Goal: Task Accomplishment & Management: Manage account settings

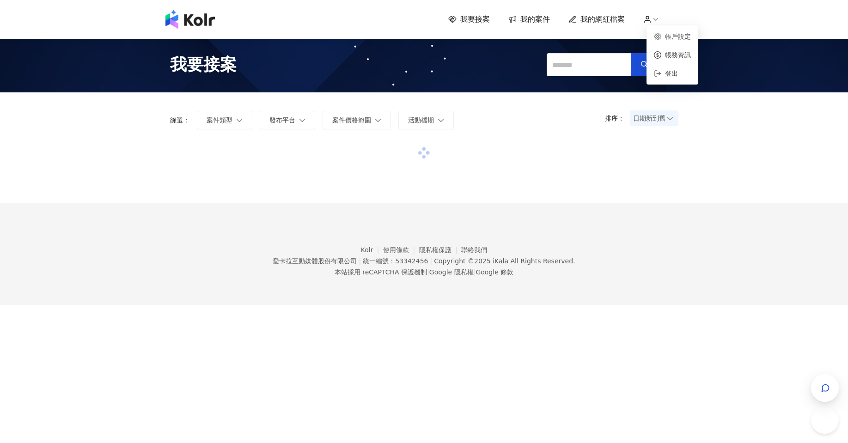
click at [652, 20] on icon at bounding box center [647, 19] width 8 height 8
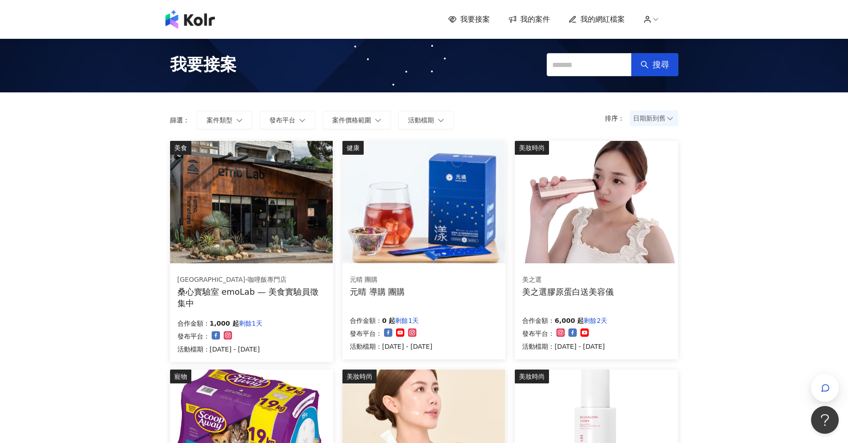
click at [537, 20] on span "我的案件" at bounding box center [535, 19] width 30 height 10
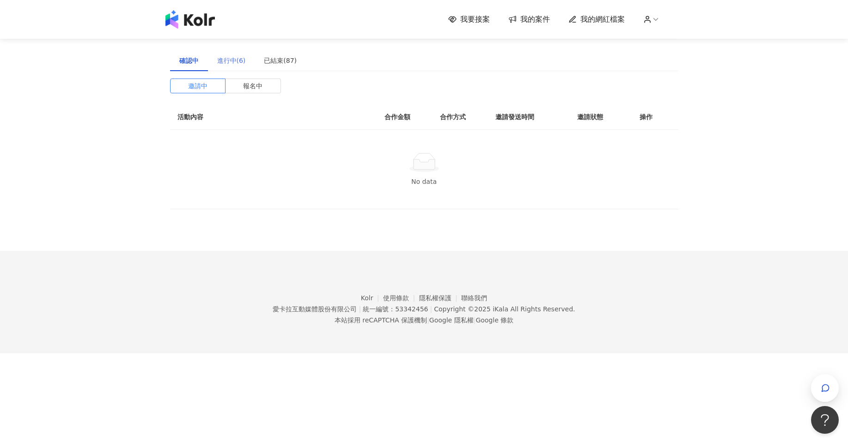
click at [217, 68] on div "進行中(6)" at bounding box center [231, 60] width 47 height 21
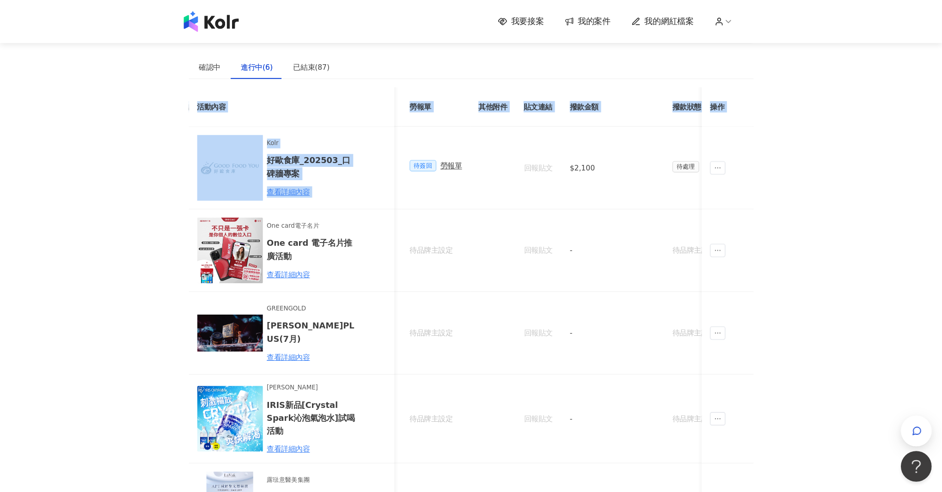
scroll to position [0, 344]
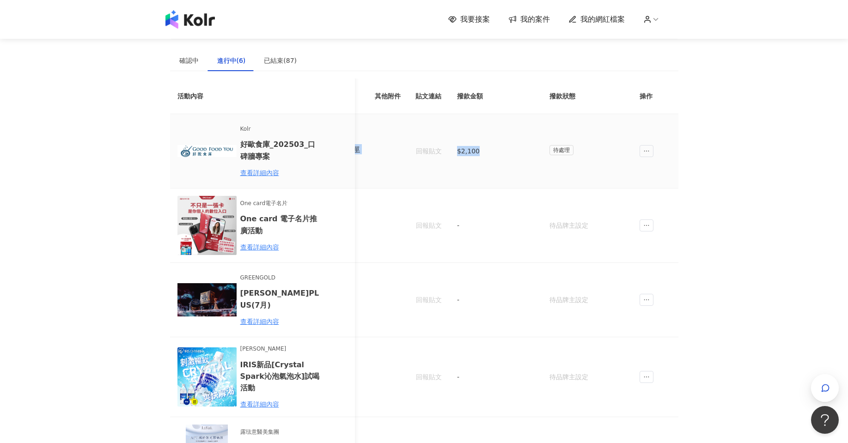
drag, startPoint x: 437, startPoint y: 145, endPoint x: 514, endPoint y: 158, distance: 78.3
click at [514, 158] on tr "Kolr 好歐食庫_202503_口碑牆專案 查看詳細內容 $2,100 N/A 已簽回 好歐食庫_202503_口碑牆專案 待簽回 勞報單 回報貼文 $2,…" at bounding box center [253, 151] width 855 height 74
click at [520, 158] on td "$2,100" at bounding box center [496, 151] width 92 height 74
click at [550, 147] on span "待處理" at bounding box center [561, 150] width 24 height 10
click at [554, 147] on span "待處理" at bounding box center [561, 150] width 24 height 10
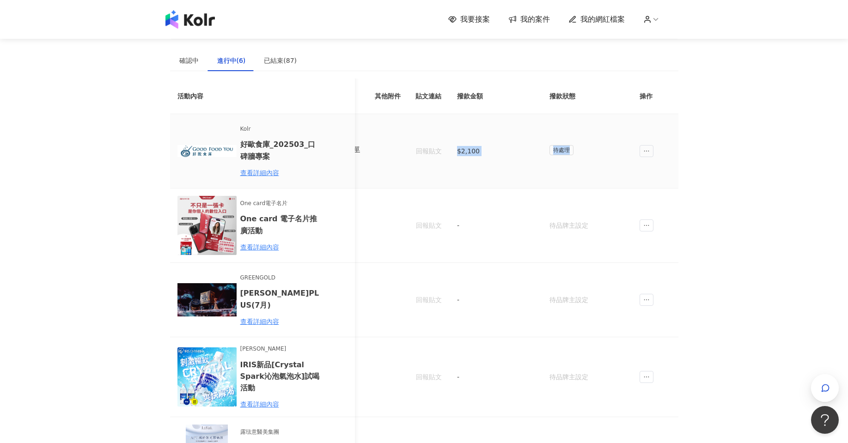
click at [413, 151] on tr "Kolr 好歐食庫_202503_口碑牆專案 查看詳細內容 $2,100 N/A 已簽回 好歐食庫_202503_口碑牆專案 待簽回 勞報單 回報貼文 $2,…" at bounding box center [253, 151] width 855 height 74
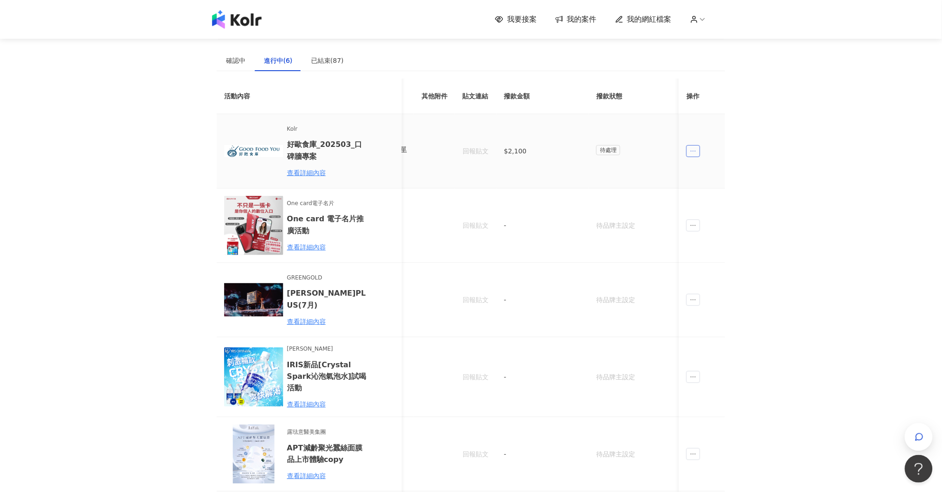
click at [691, 151] on icon "ellipsis" at bounding box center [693, 151] width 5 height 1
click at [647, 158] on td "待處理" at bounding box center [635, 151] width 92 height 74
click at [461, 147] on tr "Kolr 好歐食庫_202503_口碑牆專案 查看詳細內容 $2,100 N/A 已簽回 好歐食庫_202503_口碑牆專案 待簽回 勞報單 回報貼文 $2,…" at bounding box center [300, 151] width 855 height 74
click at [450, 153] on td at bounding box center [434, 151] width 41 height 74
click at [418, 153] on td at bounding box center [434, 151] width 41 height 74
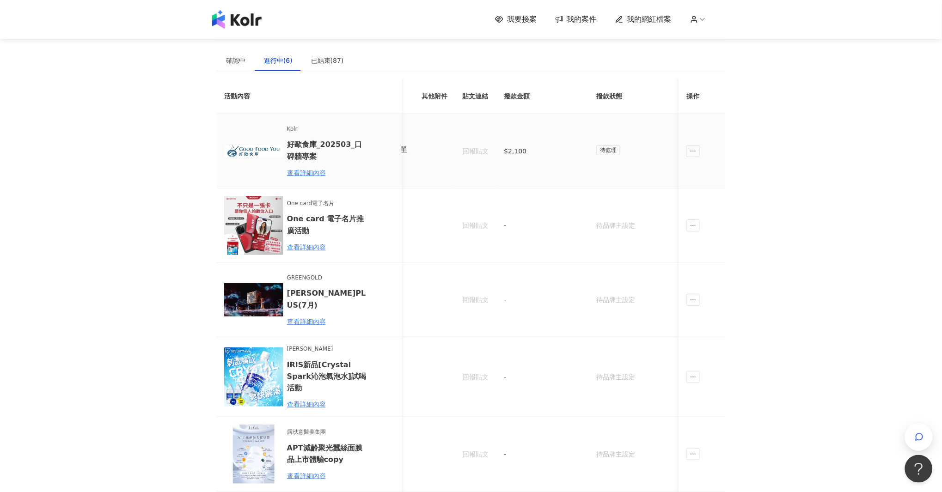
click at [403, 153] on div "勞報單" at bounding box center [396, 149] width 19 height 10
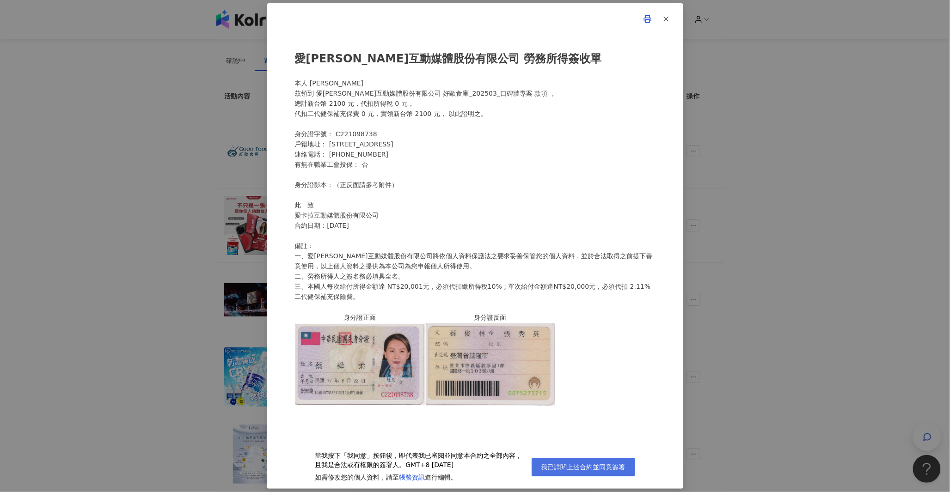
click at [552, 443] on span "我已詳閱上述合約並同意簽署" at bounding box center [583, 467] width 84 height 7
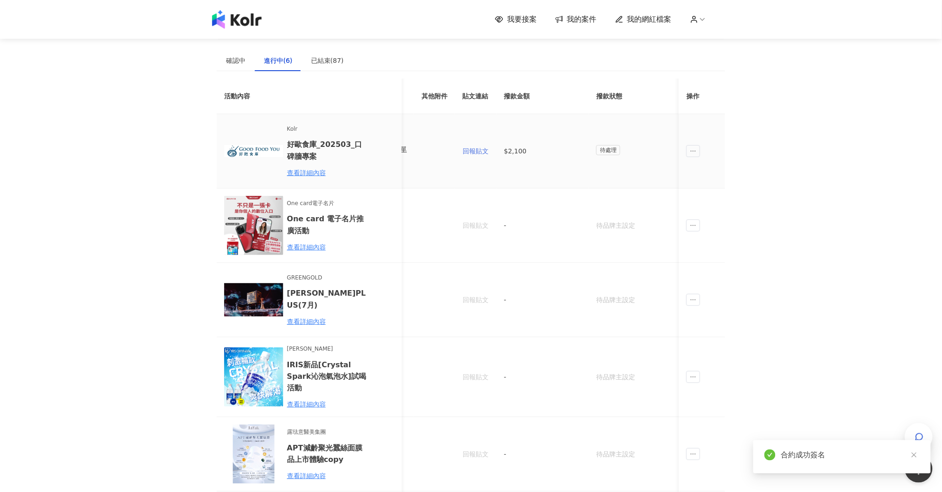
click at [474, 156] on button "回報貼文" at bounding box center [475, 151] width 27 height 18
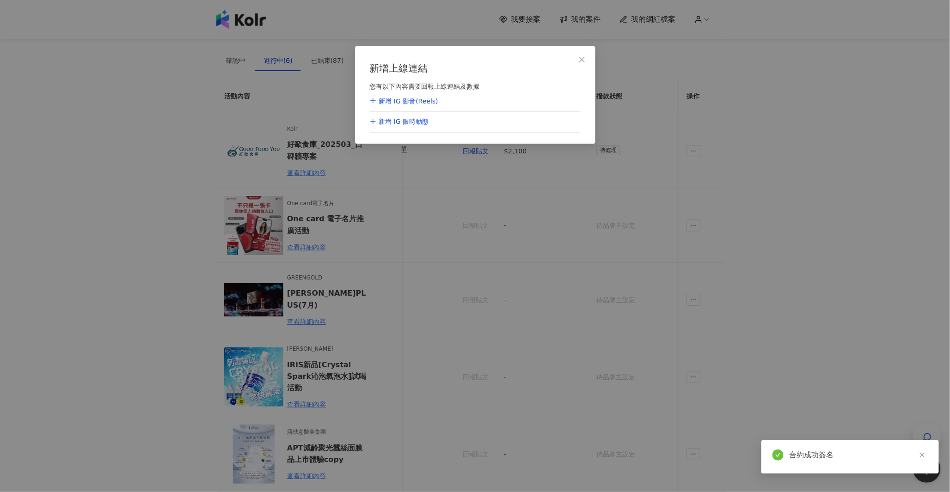
click at [457, 98] on div "新增 IG 影音(Reels)" at bounding box center [475, 102] width 211 height 21
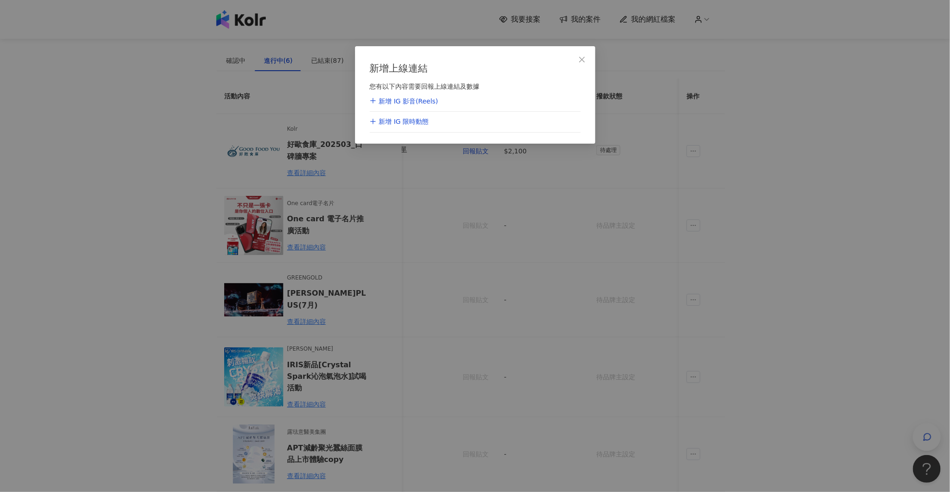
click at [418, 104] on div "新增 IG 影音(Reels)" at bounding box center [404, 101] width 68 height 9
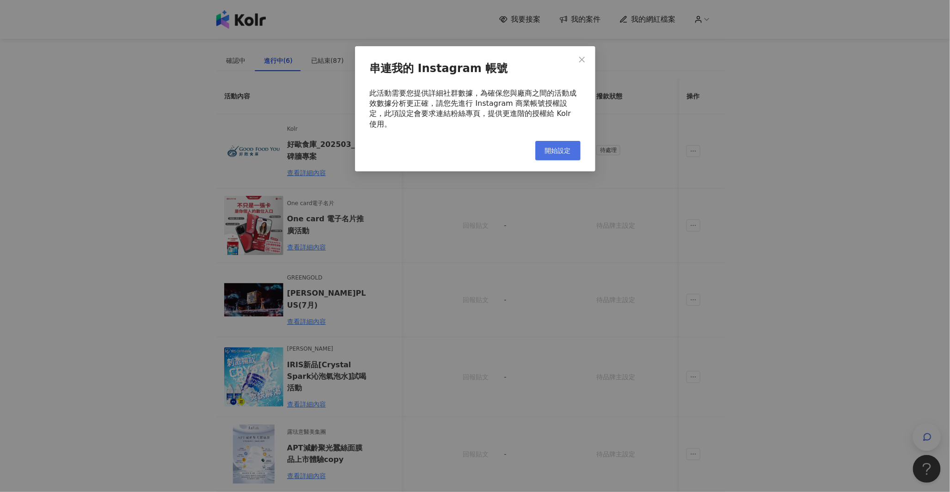
click at [566, 147] on span "開始設定" at bounding box center [558, 150] width 26 height 7
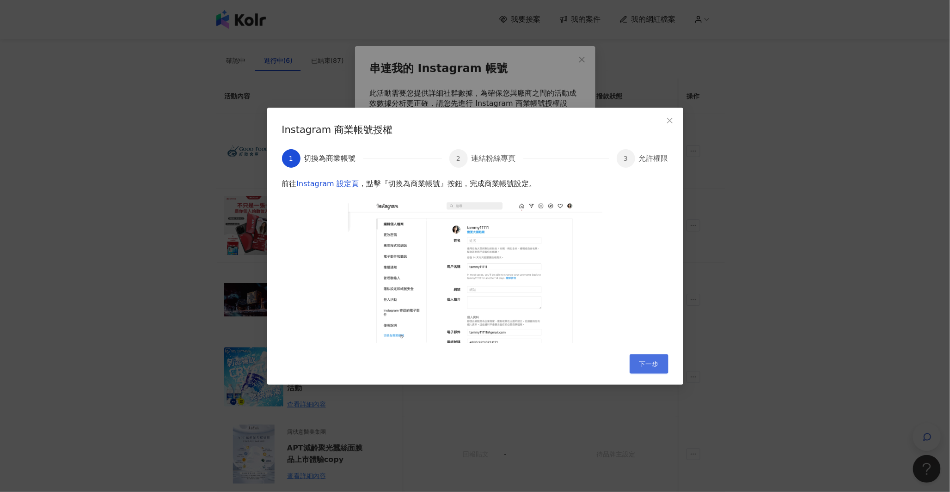
click at [633, 356] on button "下一步" at bounding box center [648, 363] width 39 height 19
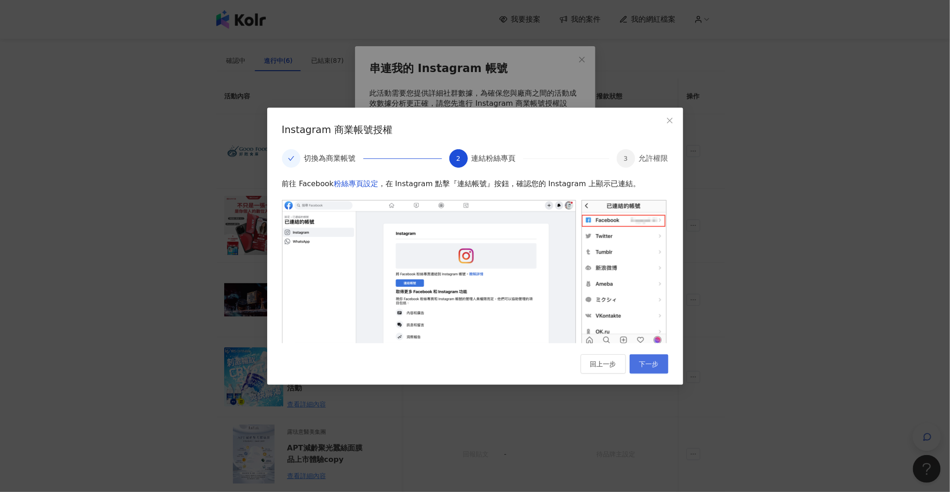
click at [639, 361] on span "下一步" at bounding box center [648, 363] width 19 height 7
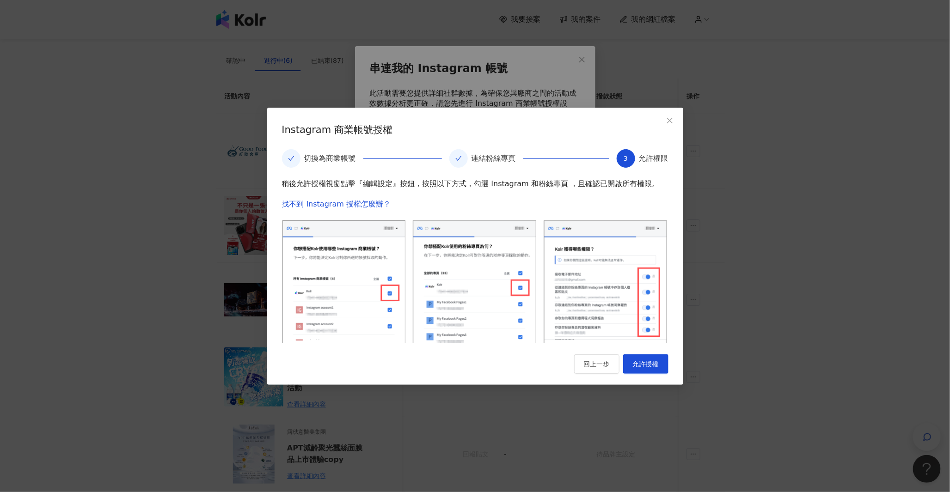
click at [639, 361] on span "允許授權" at bounding box center [646, 363] width 26 height 7
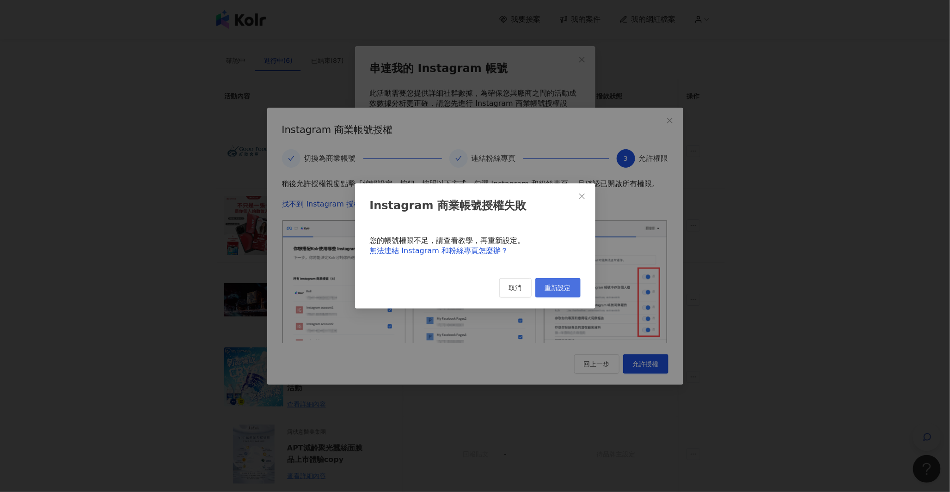
click at [539, 294] on button "重新設定" at bounding box center [557, 287] width 45 height 19
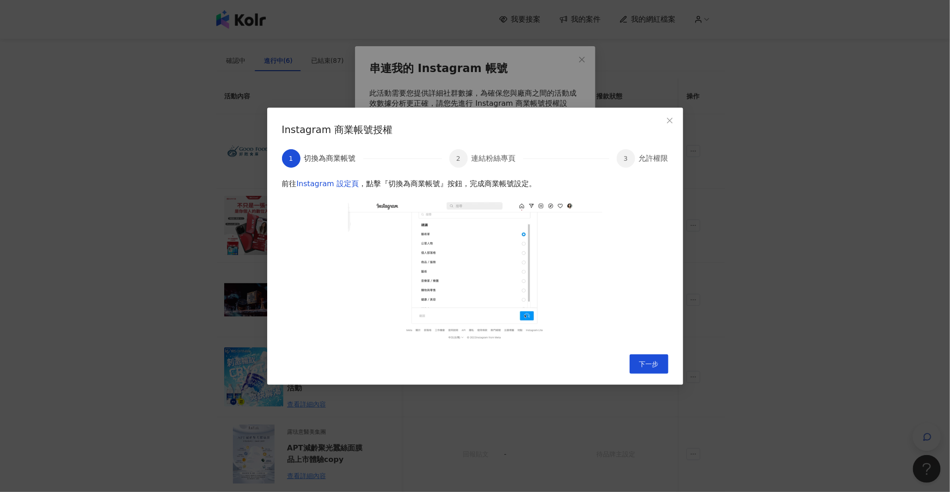
click at [539, 294] on img at bounding box center [475, 274] width 254 height 148
click at [665, 359] on button "下一步" at bounding box center [648, 363] width 39 height 19
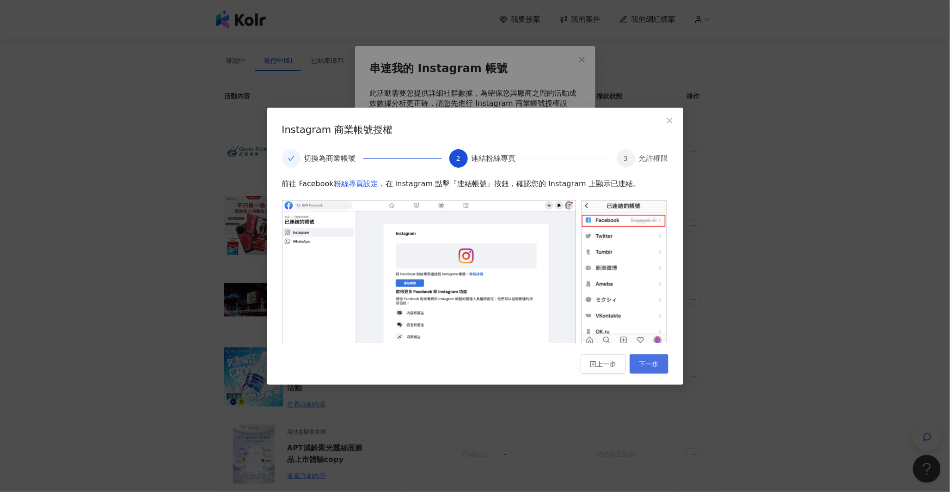
click at [653, 354] on button "下一步" at bounding box center [648, 363] width 39 height 19
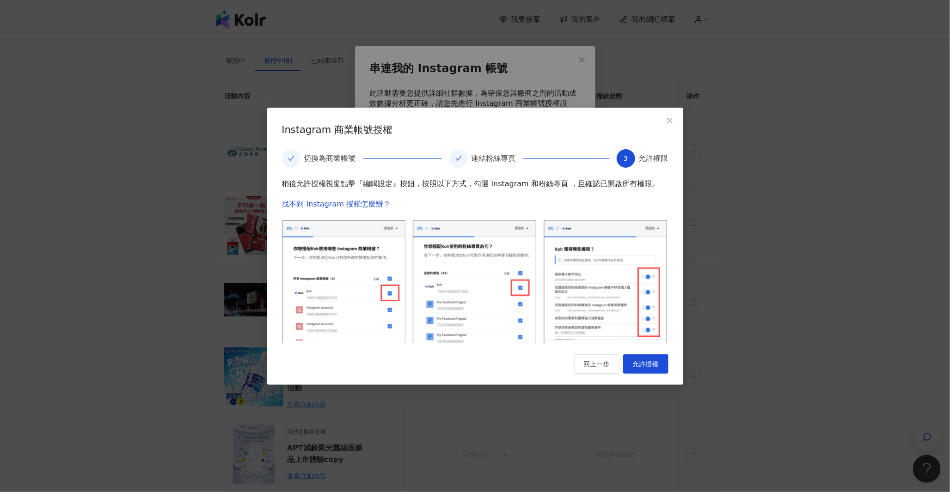
click at [653, 354] on button "允許授權" at bounding box center [645, 363] width 45 height 19
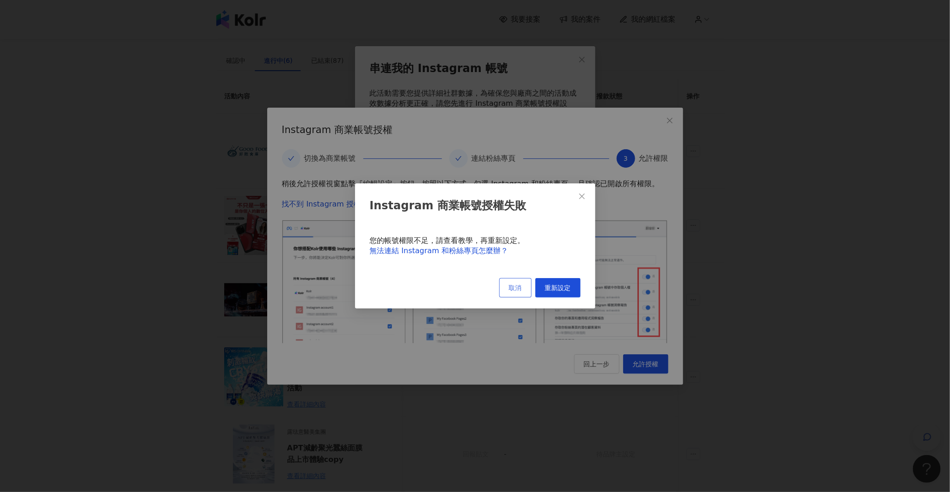
click at [527, 287] on button "取消" at bounding box center [515, 287] width 32 height 19
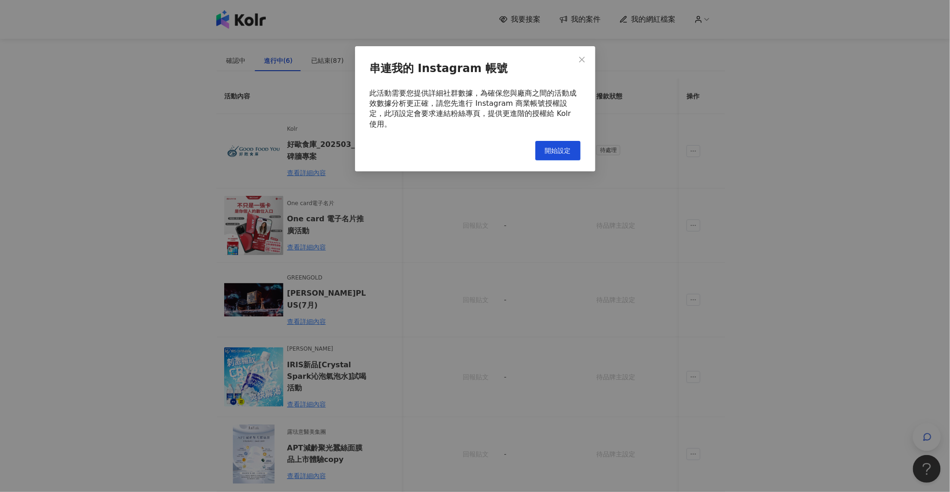
click at [573, 67] on div "串連我的 Instagram 帳號" at bounding box center [475, 69] width 211 height 16
click at [578, 63] on div "串連我的 Instagram 帳號" at bounding box center [475, 69] width 211 height 16
click at [585, 60] on icon "close" at bounding box center [581, 59] width 7 height 7
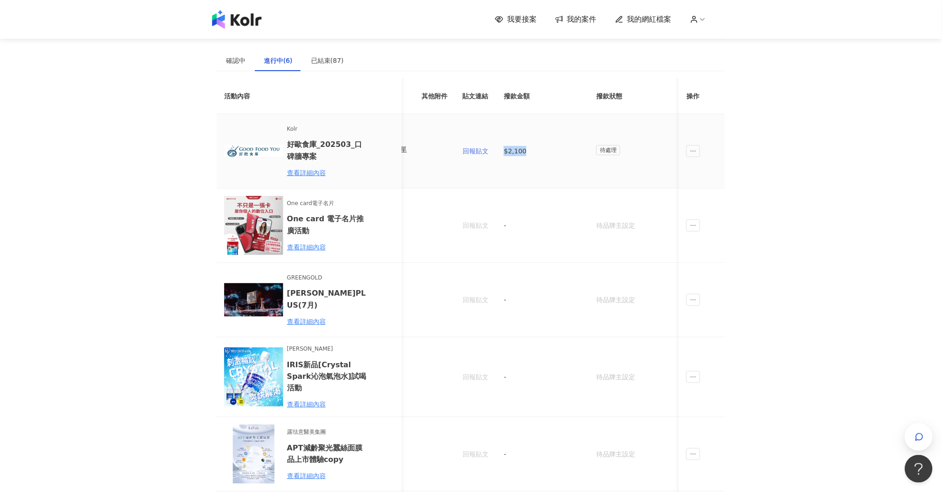
drag, startPoint x: 568, startPoint y: 161, endPoint x: 479, endPoint y: 152, distance: 89.7
click at [481, 151] on tr "Kolr 好歐食庫_202503_口碑牆專案 查看詳細內容 $2,100 N/A 已簽回 好歐食庫_202503_口碑牆專案 已簽回 勞報單 回報貼文 $2,…" at bounding box center [300, 151] width 855 height 74
click at [487, 159] on td "回報貼文" at bounding box center [476, 151] width 42 height 74
drag, startPoint x: 481, startPoint y: 153, endPoint x: 415, endPoint y: 149, distance: 65.7
click at [411, 149] on tr "Kolr 好歐食庫_202503_口碑牆專案 查看詳細內容 $2,100 N/A 已簽回 好歐食庫_202503_口碑牆專案 已簽回 勞報單 回報貼文 $2,…" at bounding box center [300, 151] width 855 height 74
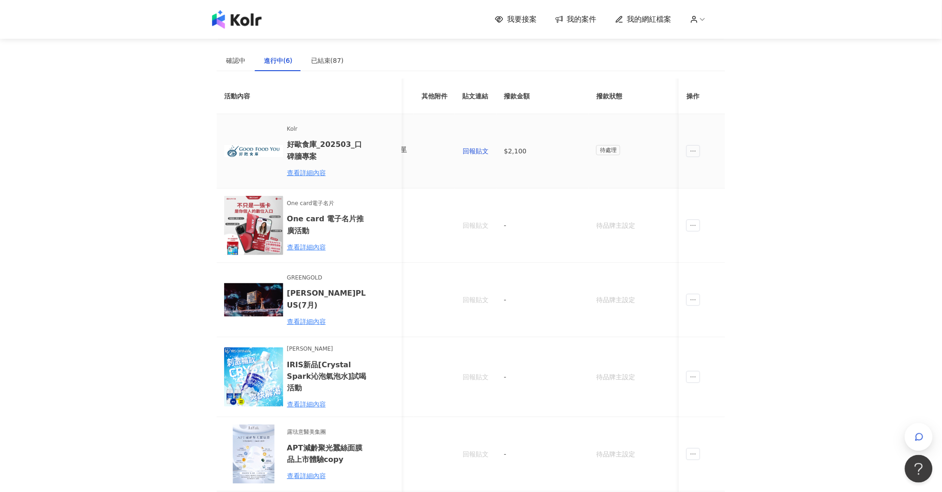
click at [415, 149] on td at bounding box center [434, 151] width 41 height 74
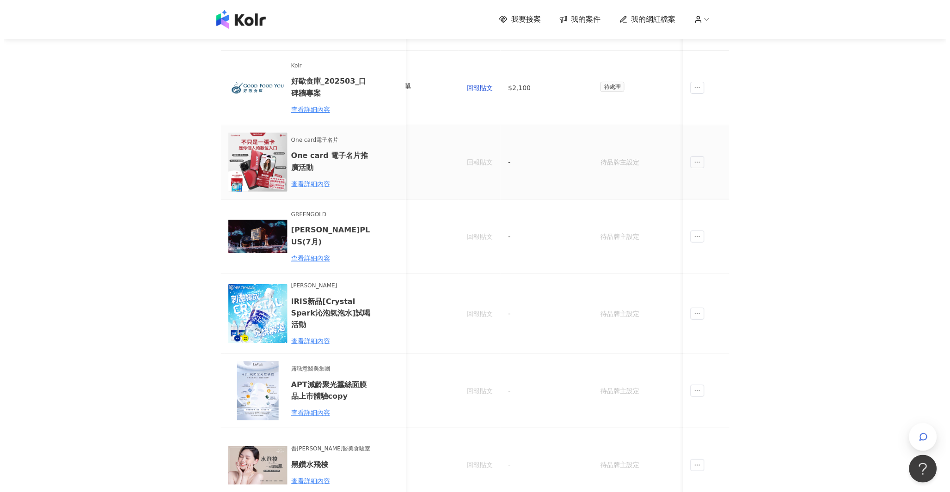
scroll to position [0, 0]
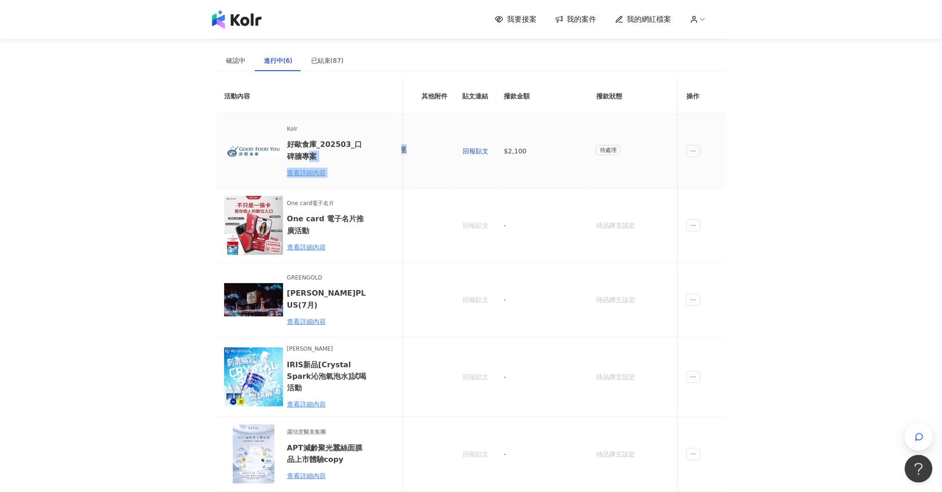
drag, startPoint x: 409, startPoint y: 150, endPoint x: 305, endPoint y: 172, distance: 106.0
click at [303, 168] on tr "Kolr 好歐食庫_202503_口碑牆專案 查看詳細內容 $2,100 N/A 已簽回 好歐食庫_202503_口碑牆專案 已簽回 勞報單 回報貼文 $2,…" at bounding box center [300, 151] width 855 height 74
click at [421, 119] on td at bounding box center [434, 151] width 41 height 74
click at [403, 146] on div "勞報單" at bounding box center [396, 149] width 19 height 10
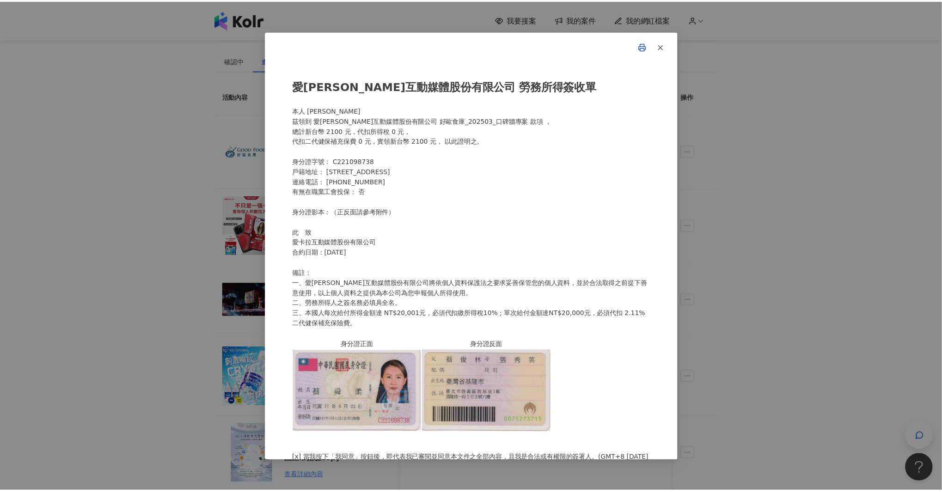
scroll to position [49, 0]
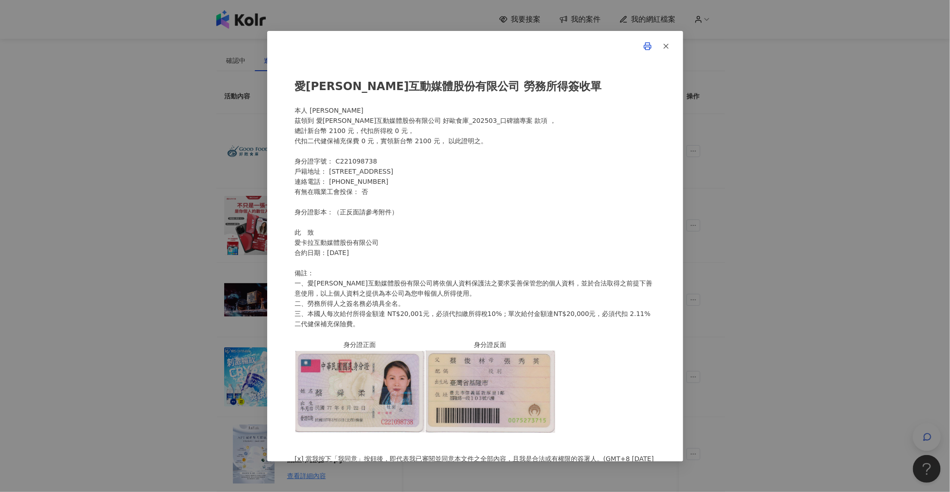
click at [130, 200] on div "愛[PERSON_NAME]互動媒體股份有限公司 勞務所得簽收單 本人 [PERSON_NAME]領到 愛[PERSON_NAME]互動媒體股份有限公司 好歐…" at bounding box center [475, 246] width 950 height 492
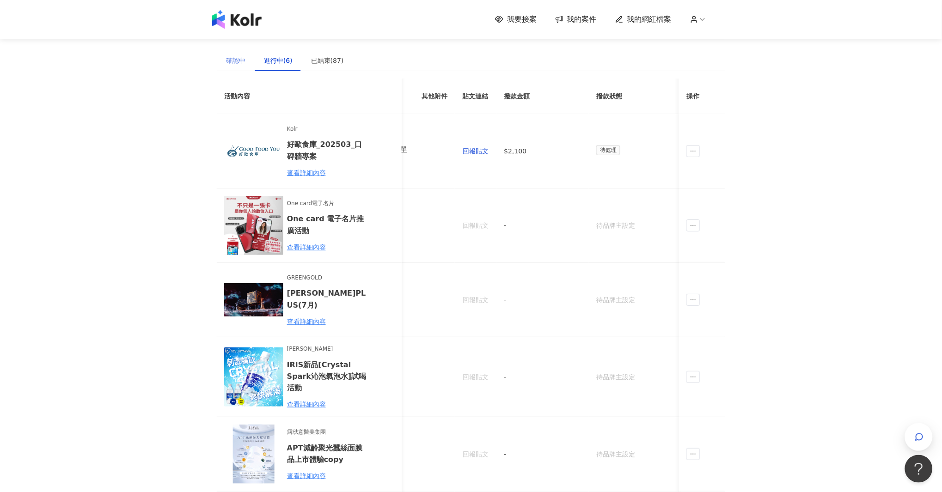
click at [176, 104] on div "我要接案 我的案件 我的網紅檔案 建議執行流程 確認中 進行中(6) 已結束(87) 邀請中 報名中 活動內容 合作金額 合作方式 邀請發送時間 邀請狀態 操…" at bounding box center [471, 370] width 942 height 740
